Goal: Transaction & Acquisition: Download file/media

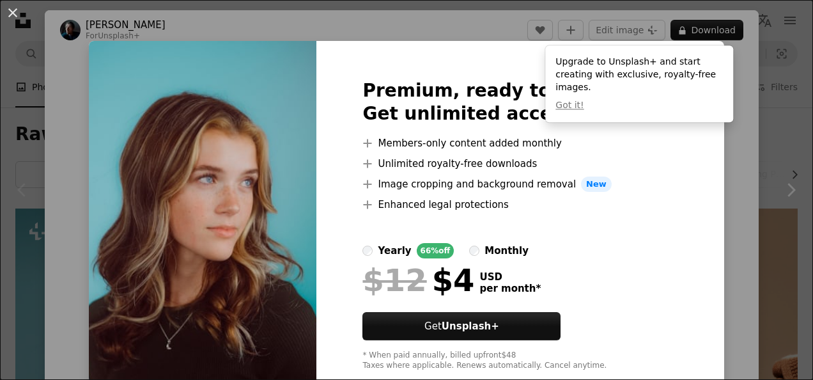
click at [54, 192] on div "An X shape Premium, ready to use images. Get unlimited access. A plus sign Memb…" at bounding box center [406, 190] width 813 height 380
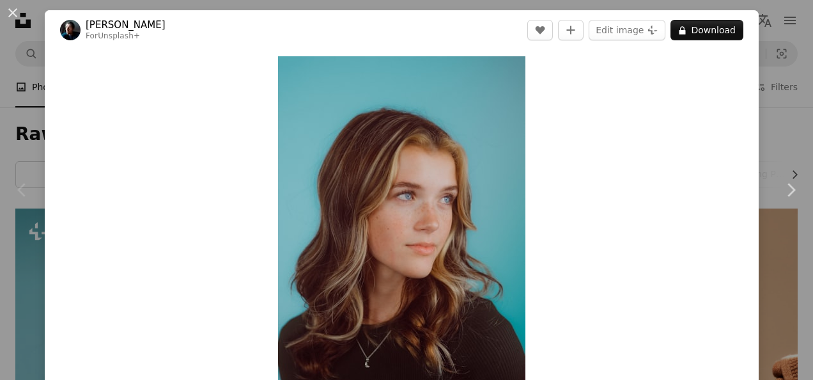
click at [12, 187] on icon "Chevron left" at bounding box center [22, 190] width 20 height 20
click at [35, 221] on div "Chevron left" at bounding box center [22, 189] width 45 height 123
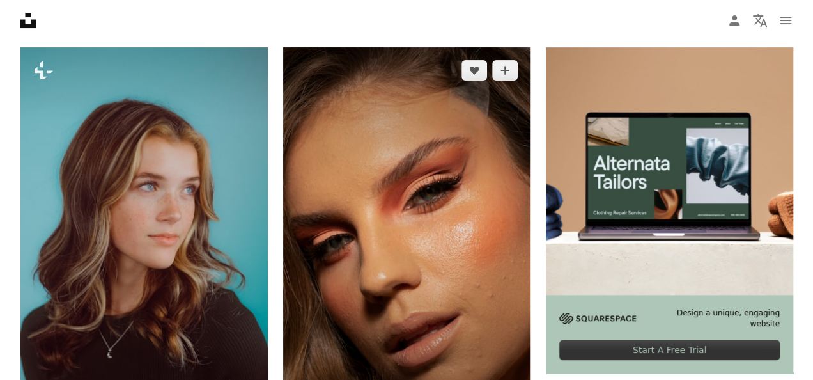
scroll to position [164, 0]
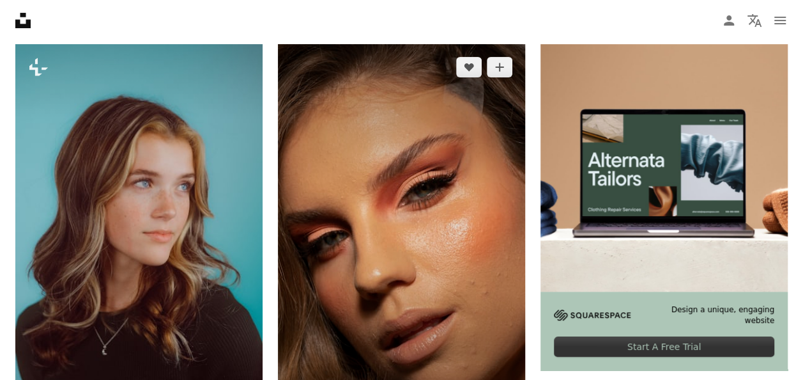
click at [410, 111] on img at bounding box center [401, 229] width 247 height 371
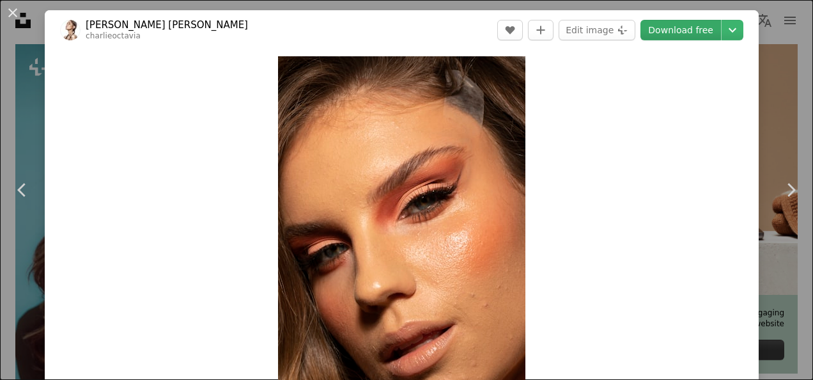
click at [680, 32] on link "Download free" at bounding box center [680, 30] width 81 height 20
